Goal: Information Seeking & Learning: Learn about a topic

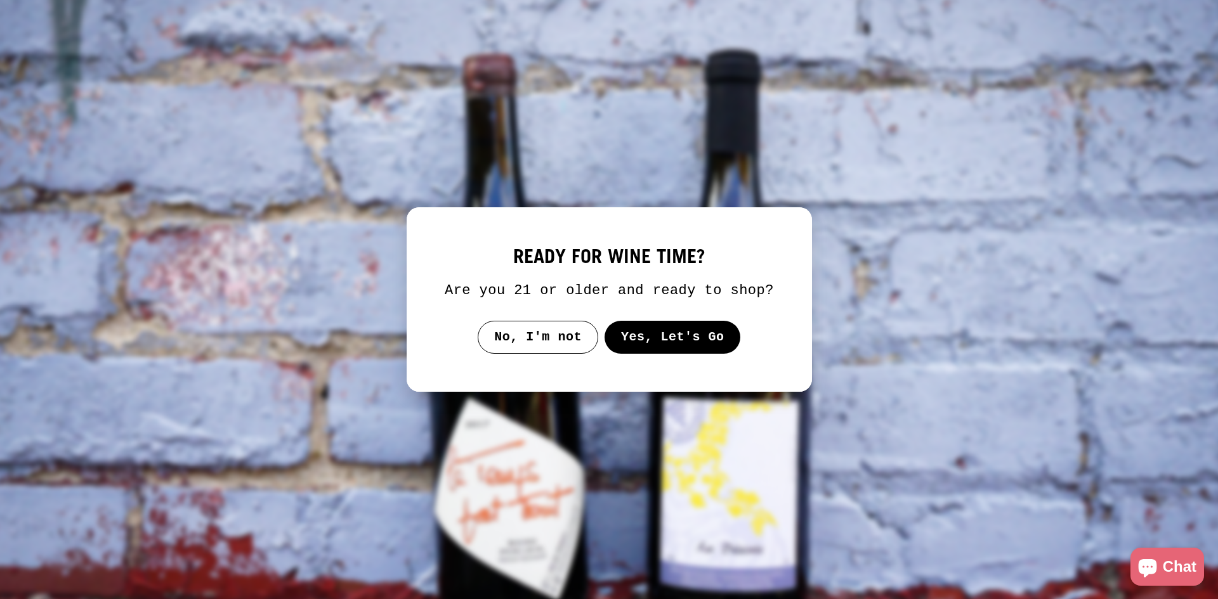
click at [681, 334] on button "Yes, Let's Go" at bounding box center [672, 337] width 136 height 33
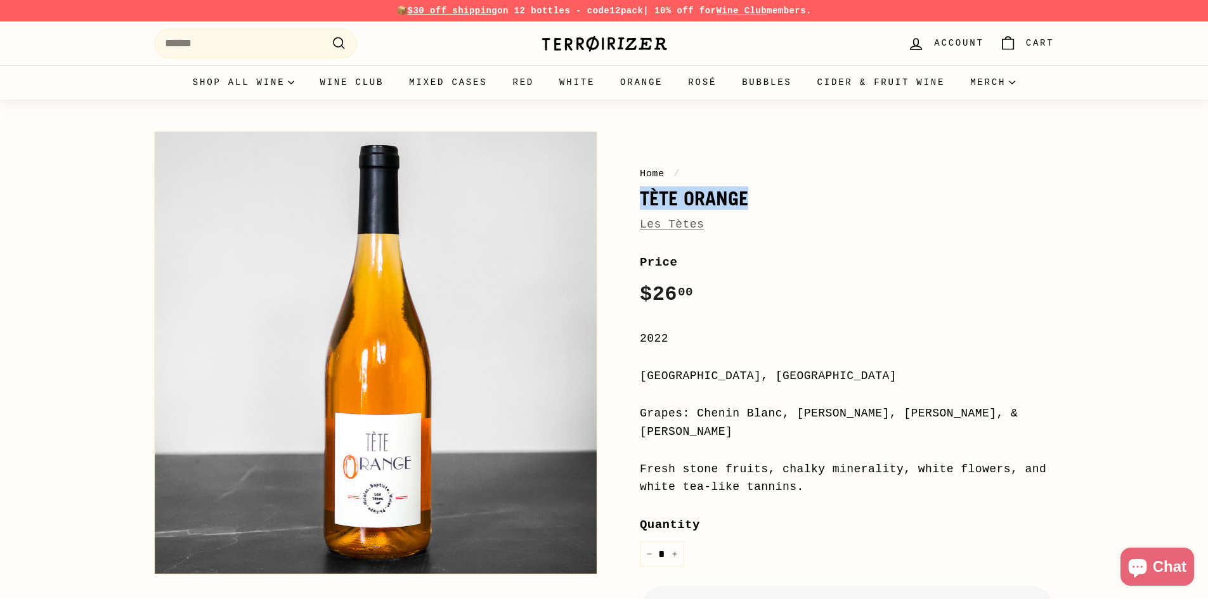
drag, startPoint x: 733, startPoint y: 200, endPoint x: 636, endPoint y: 207, distance: 97.3
click at [636, 207] on div "Home / Tète Orange Les Tètes Price Regular price $26 00 $26.00 / 2022 [GEOGRAPH…" at bounding box center [833, 446] width 443 height 643
click at [703, 233] on div "Les Tètes" at bounding box center [847, 225] width 415 height 18
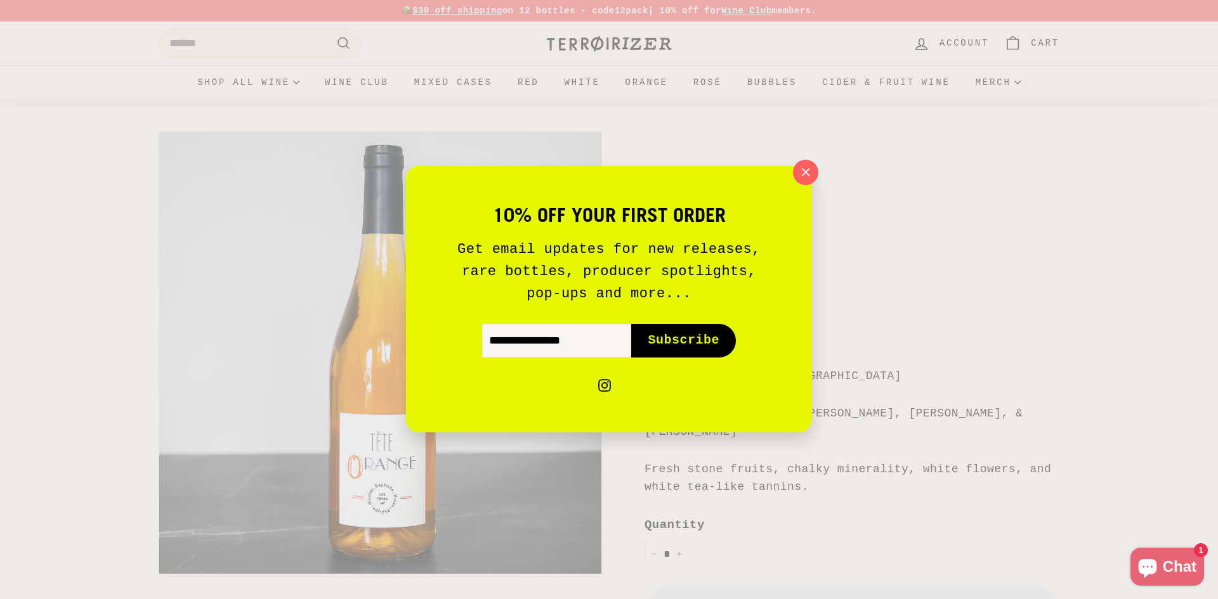
click at [762, 197] on div "10% off your first order Get email updates for new releases, rare bottles, prod…" at bounding box center [609, 299] width 406 height 266
click at [815, 175] on icon "button" at bounding box center [805, 172] width 19 height 19
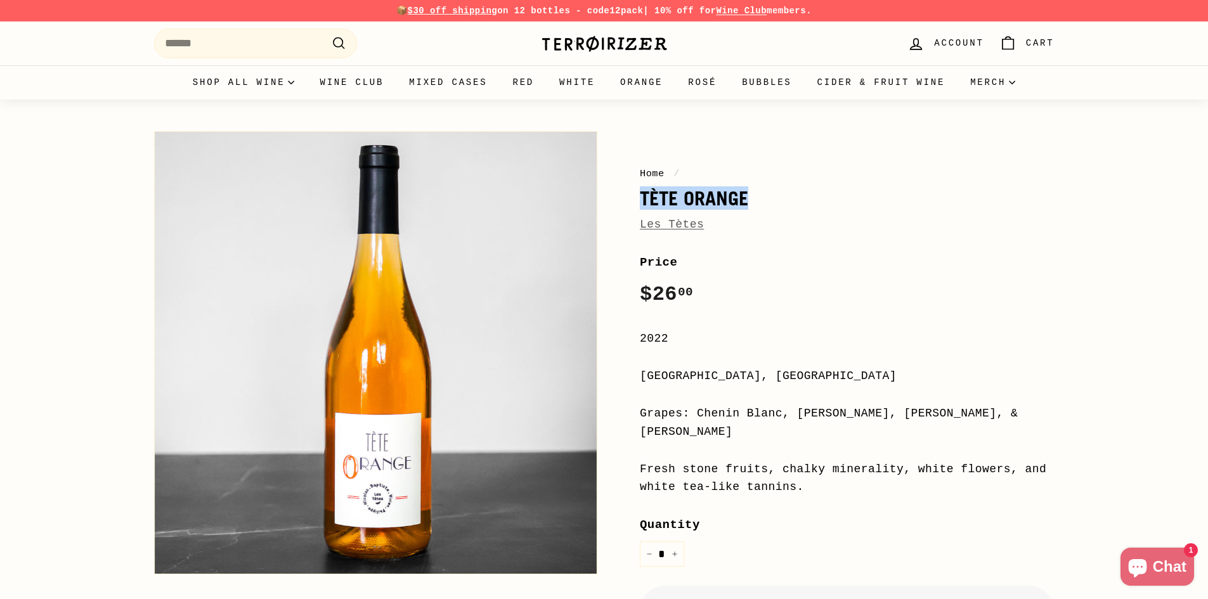
drag, startPoint x: 757, startPoint y: 198, endPoint x: 639, endPoint y: 201, distance: 118.0
click at [636, 200] on div "Home / Tète Orange Les Tètes Price Regular price $26 00 $26.00 / 2022 [GEOGRAPH…" at bounding box center [833, 446] width 443 height 643
copy h1 "Tète Orange"
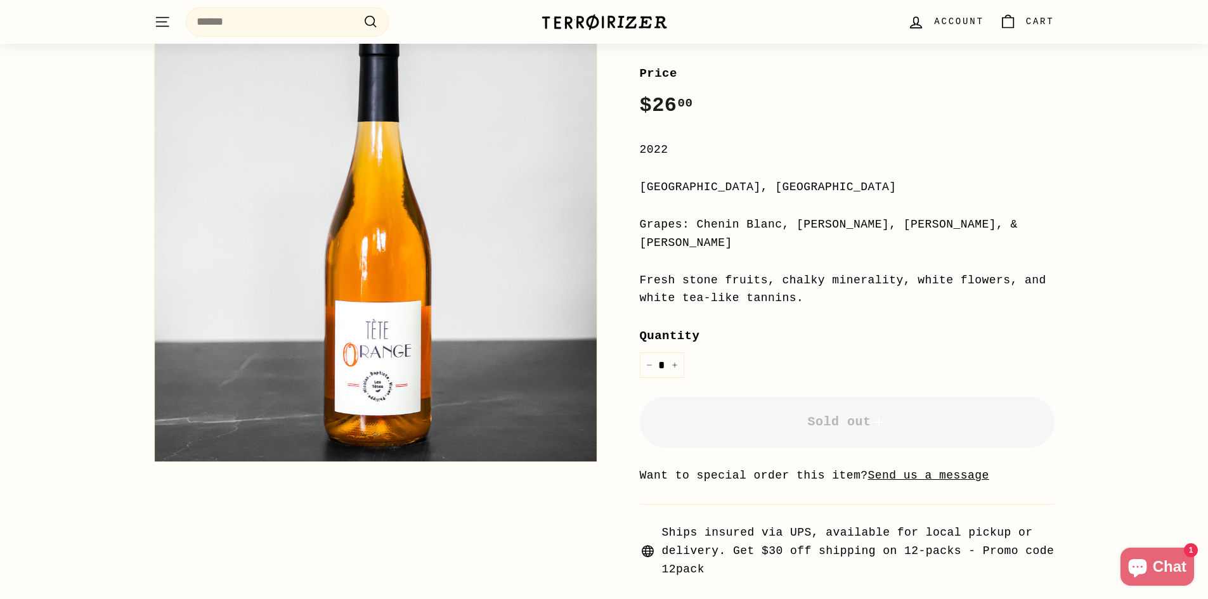
scroll to position [190, 0]
drag, startPoint x: 1037, startPoint y: 221, endPoint x: 695, endPoint y: 223, distance: 341.9
click at [695, 223] on div "Grapes: Chenin Blanc, [PERSON_NAME], [PERSON_NAME], & [PERSON_NAME]" at bounding box center [847, 232] width 415 height 37
copy div "Chenin Blanc, [PERSON_NAME], [PERSON_NAME], & [PERSON_NAME]"
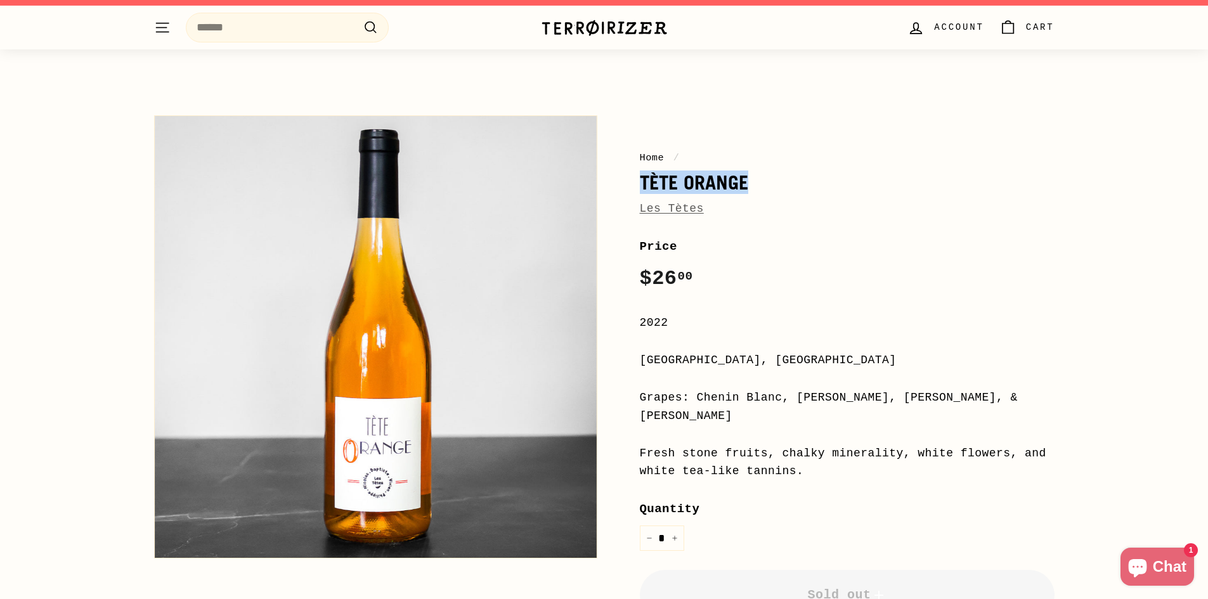
scroll to position [0, 0]
